Goal: Transaction & Acquisition: Purchase product/service

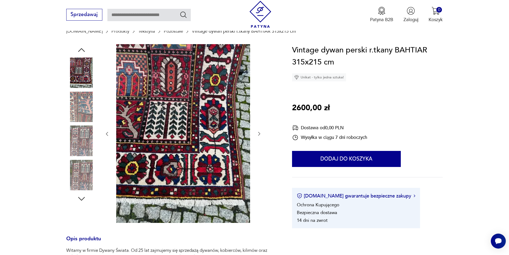
click at [261, 136] on icon "button" at bounding box center [259, 133] width 5 height 5
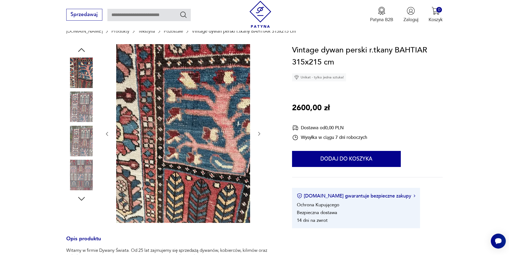
click at [261, 136] on icon "button" at bounding box center [259, 133] width 5 height 5
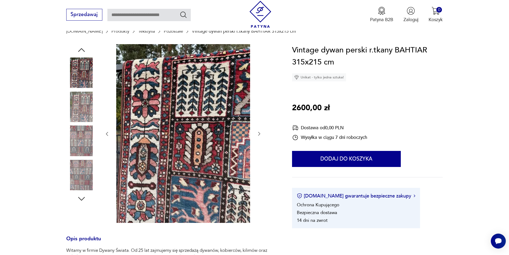
click at [261, 136] on icon "button" at bounding box center [259, 133] width 5 height 5
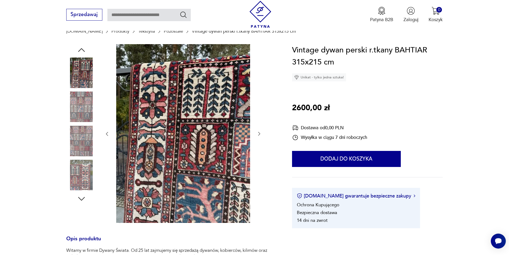
click at [261, 136] on icon "button" at bounding box center [259, 133] width 5 height 5
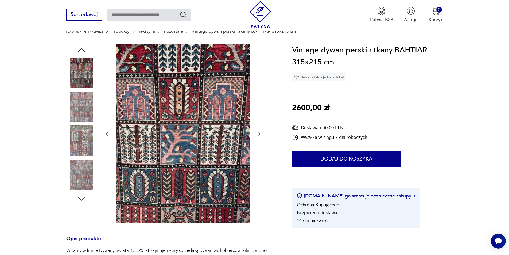
click at [261, 136] on icon "button" at bounding box center [259, 133] width 5 height 5
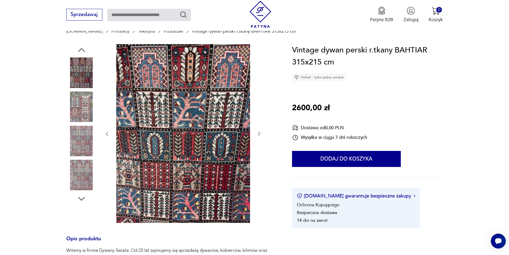
click at [261, 136] on icon "button" at bounding box center [259, 133] width 5 height 5
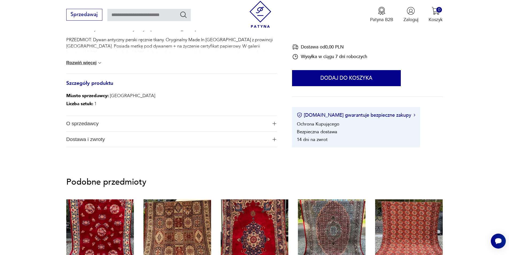
scroll to position [294, 0]
click at [94, 62] on button "Rozwiń więcej" at bounding box center [84, 62] width 36 height 5
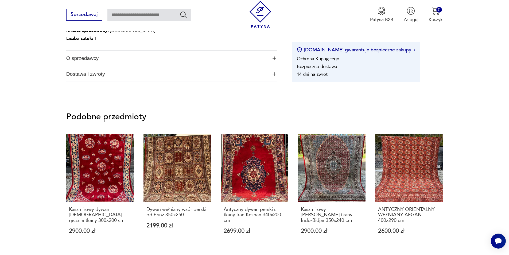
scroll to position [428, 0]
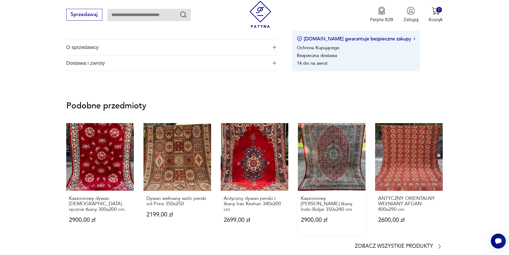
click at [324, 171] on link "Kaszmirowy [PERSON_NAME] tkany Indo-Bidjar 350x240 cm 2900,00 zł" at bounding box center [332, 179] width 68 height 112
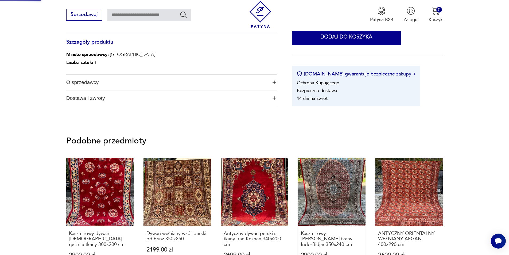
scroll to position [302, 0]
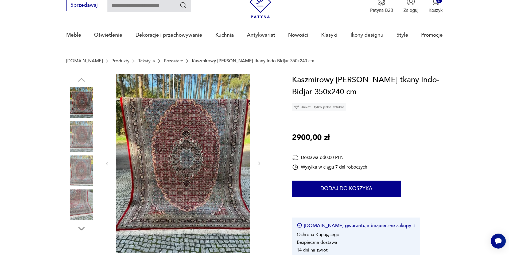
scroll to position [53, 0]
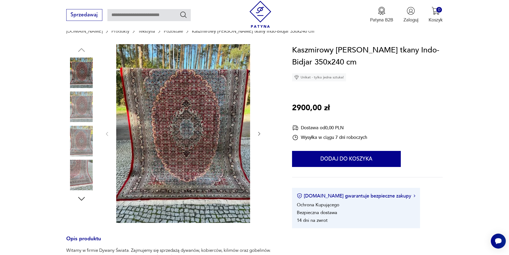
click at [257, 134] on icon "button" at bounding box center [259, 133] width 5 height 5
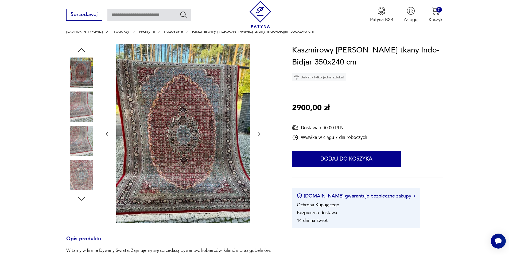
click at [257, 134] on icon "button" at bounding box center [259, 133] width 5 height 5
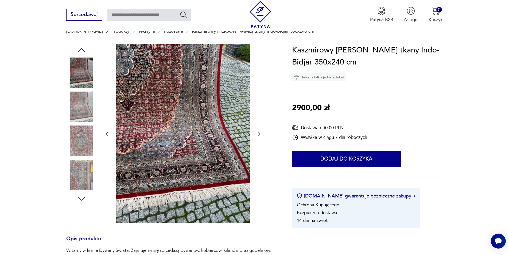
click at [257, 134] on icon "button" at bounding box center [259, 133] width 5 height 5
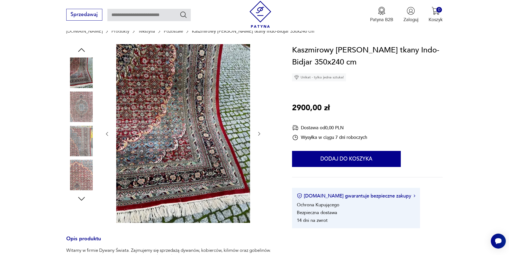
click at [257, 134] on icon "button" at bounding box center [259, 133] width 5 height 5
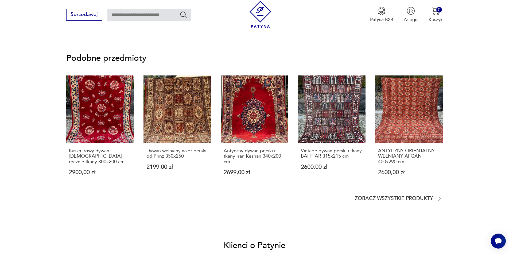
scroll to position [481, 0]
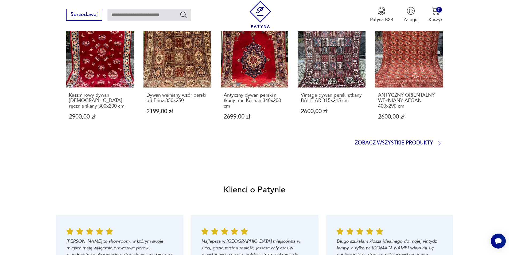
click at [404, 144] on p "Zobacz wszystkie produkty" at bounding box center [394, 143] width 78 height 4
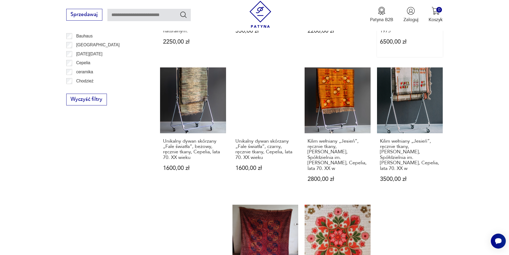
scroll to position [151, 0]
